Goal: Task Accomplishment & Management: Use online tool/utility

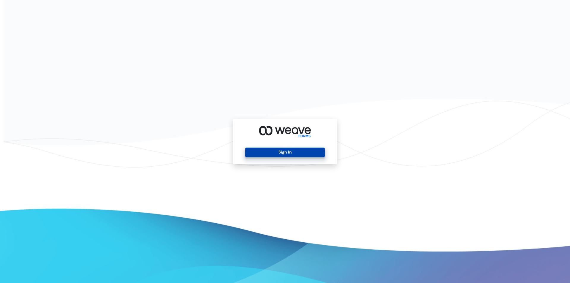
click at [275, 151] on button "Sign In" at bounding box center [284, 152] width 79 height 9
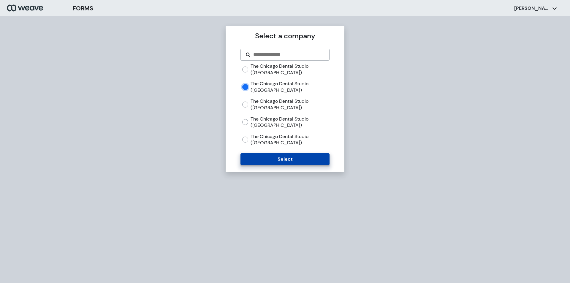
click at [277, 157] on button "Select" at bounding box center [284, 159] width 89 height 12
